Goal: Register for event/course

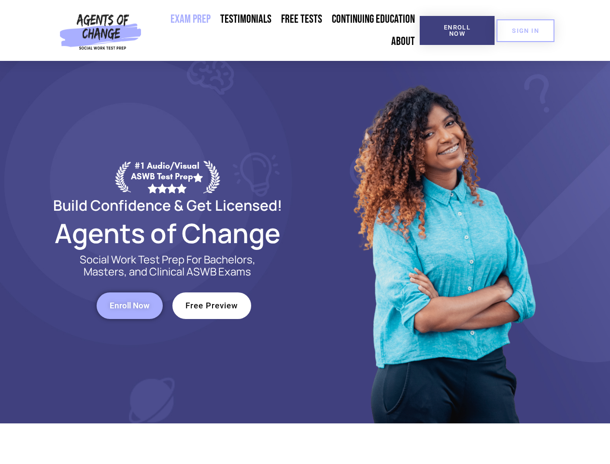
click at [305, 232] on div at bounding box center [442, 242] width 275 height 362
click at [457, 30] on span "Enroll Now" at bounding box center [457, 30] width 44 height 13
click at [526, 30] on span "SIGN IN" at bounding box center [525, 31] width 27 height 6
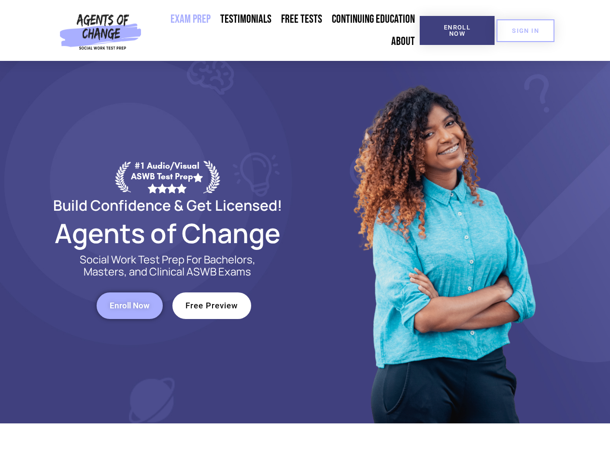
click at [129, 305] on span "Enroll Now" at bounding box center [130, 305] width 40 height 8
click at [212, 305] on span "Free Preview" at bounding box center [211, 305] width 53 height 8
